Goal: Transaction & Acquisition: Obtain resource

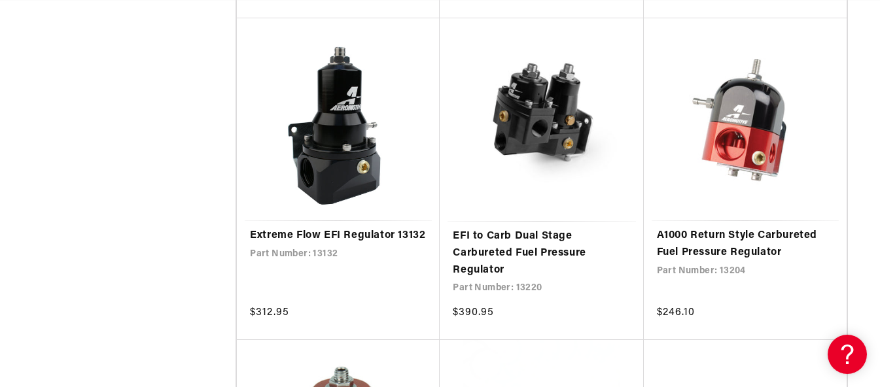
scroll to position [982, 0]
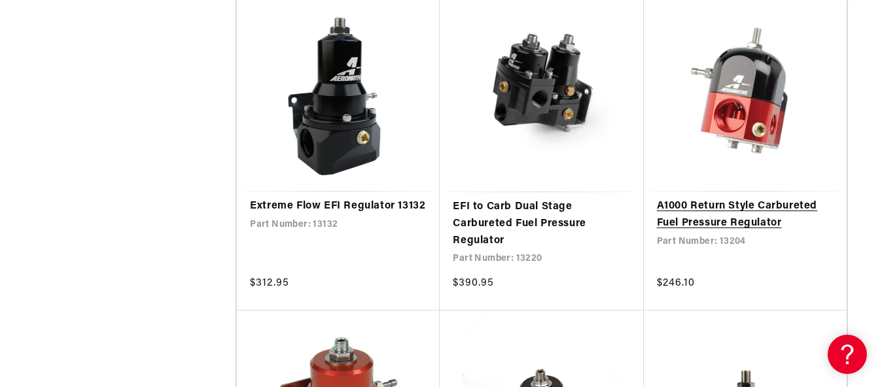
click at [733, 212] on link "A1000 Return Style Carbureted Fuel Pressure Regulator" at bounding box center [745, 214] width 177 height 33
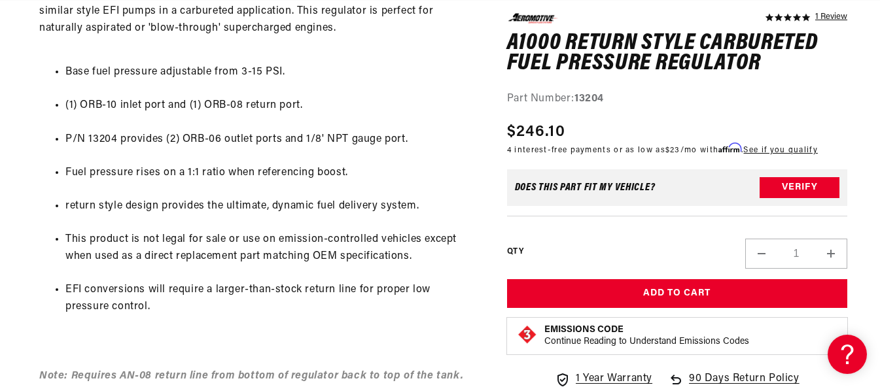
scroll to position [720, 0]
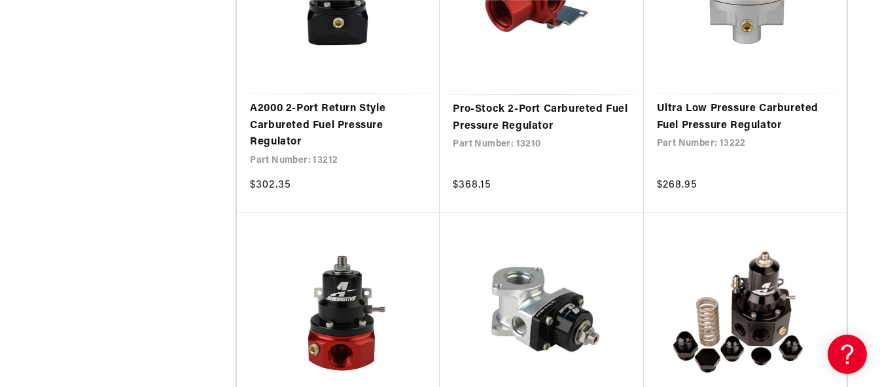
scroll to position [2421, 0]
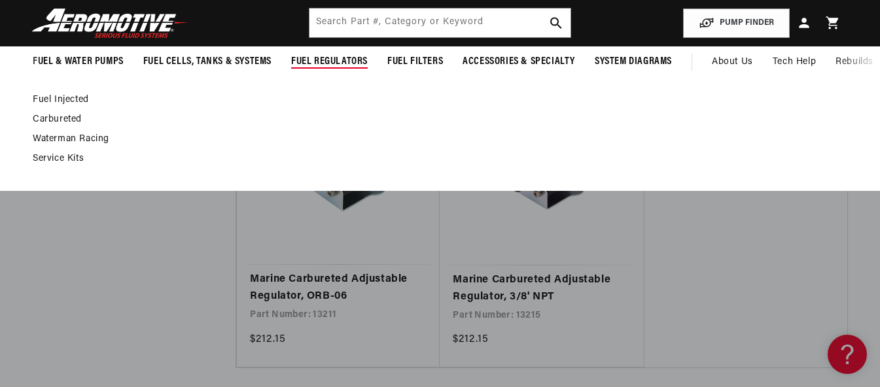
click at [341, 65] on span "Fuel Regulators" at bounding box center [329, 62] width 77 height 14
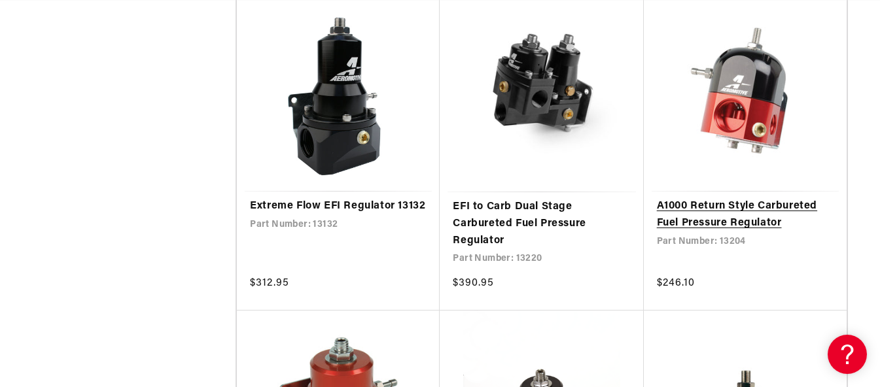
click at [723, 222] on link "A1000 Return Style Carbureted Fuel Pressure Regulator" at bounding box center [745, 214] width 177 height 33
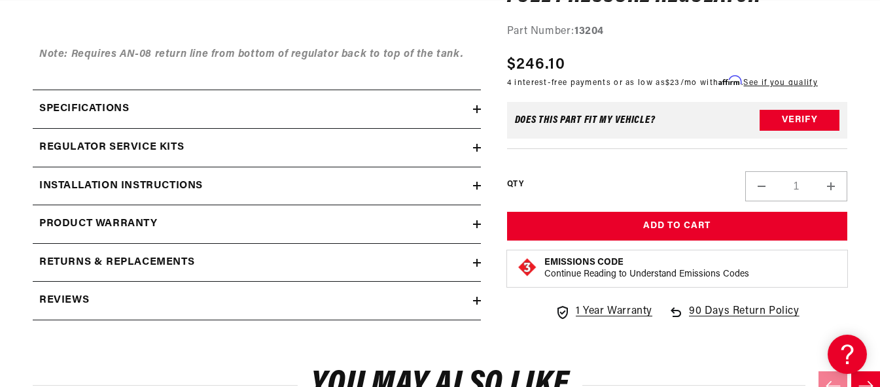
scroll to position [1047, 0]
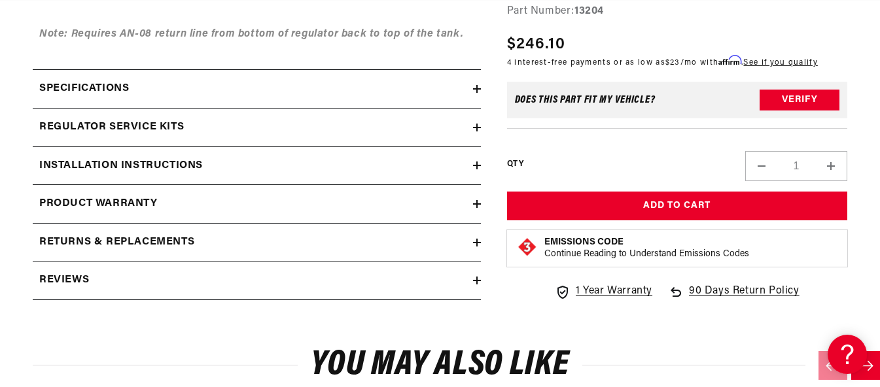
click at [146, 153] on summary "Installation Instructions" at bounding box center [257, 166] width 448 height 38
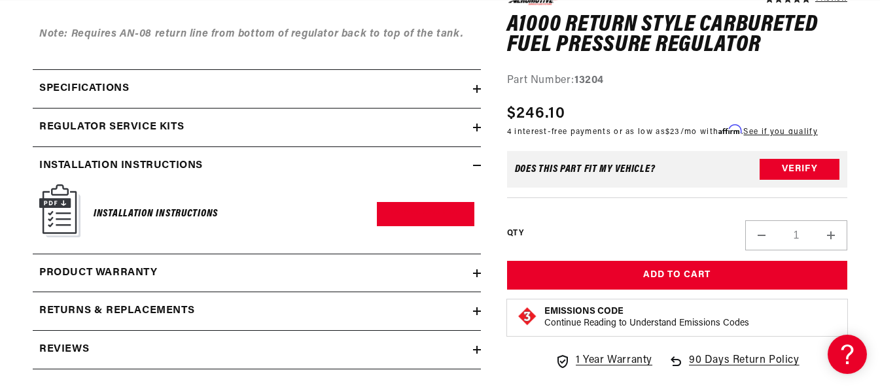
click at [63, 215] on img at bounding box center [59, 211] width 41 height 53
click at [64, 211] on img at bounding box center [59, 211] width 41 height 53
click at [62, 198] on img at bounding box center [59, 211] width 41 height 53
click at [56, 200] on img at bounding box center [59, 211] width 41 height 53
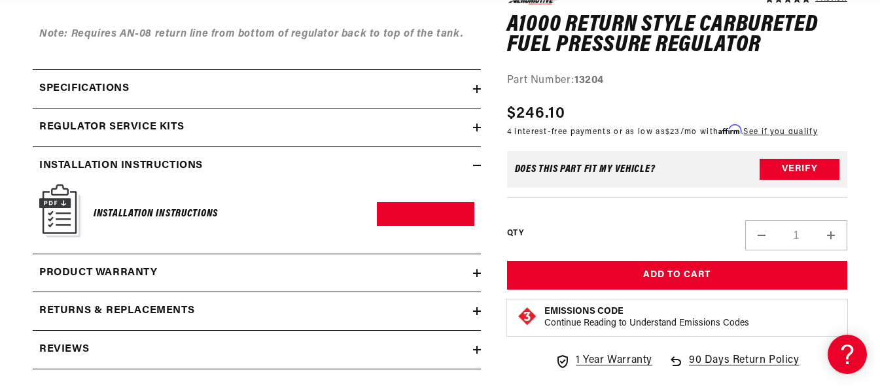
click at [56, 200] on img at bounding box center [59, 211] width 41 height 53
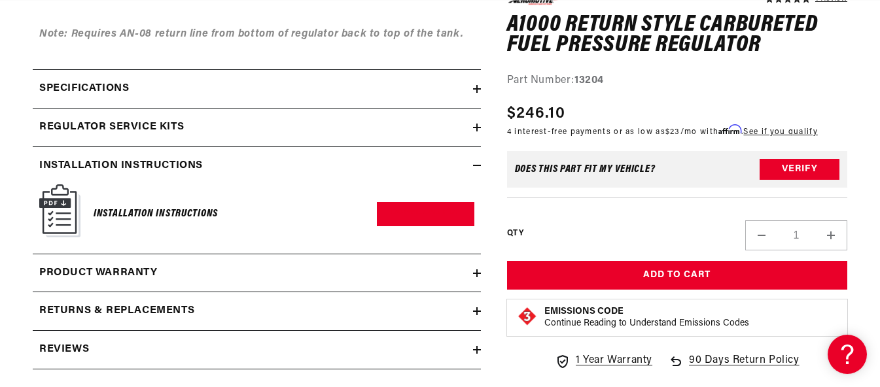
click at [56, 200] on img at bounding box center [59, 211] width 41 height 53
click at [416, 211] on link "Download PDF" at bounding box center [425, 214] width 97 height 24
